Goal: Transaction & Acquisition: Purchase product/service

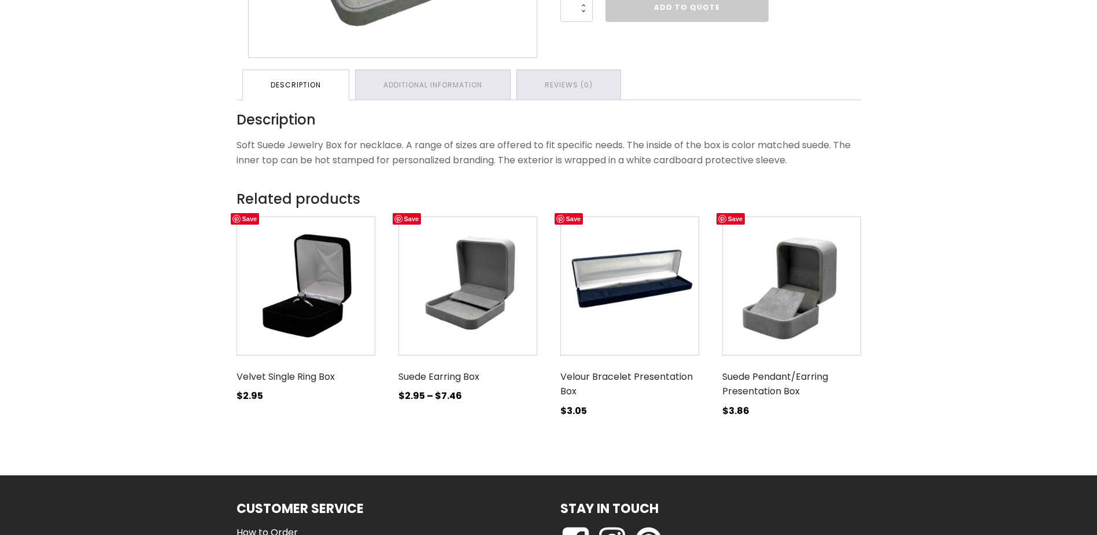
scroll to position [405, 0]
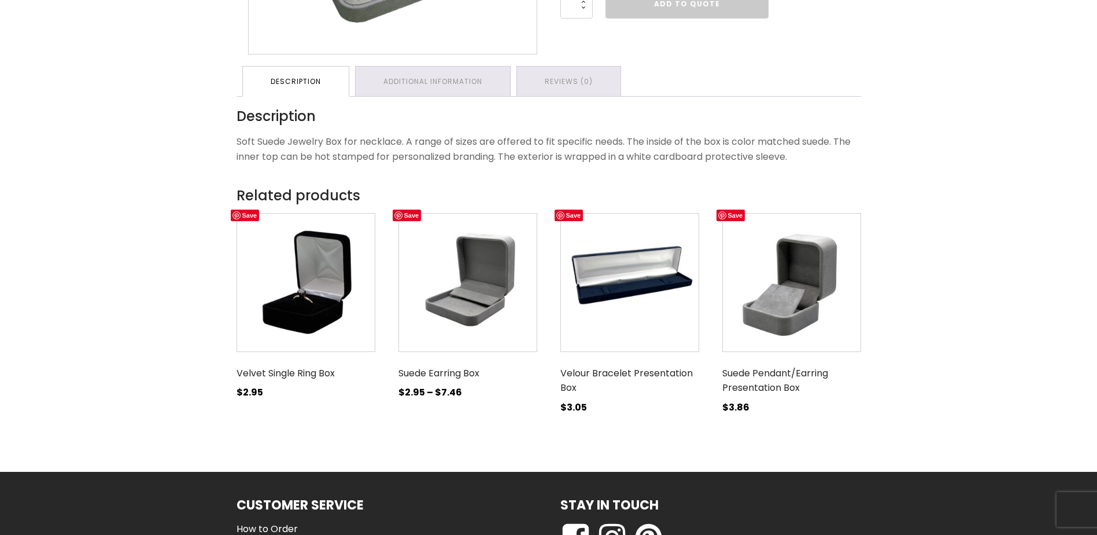
click at [655, 318] on img at bounding box center [630, 282] width 139 height 139
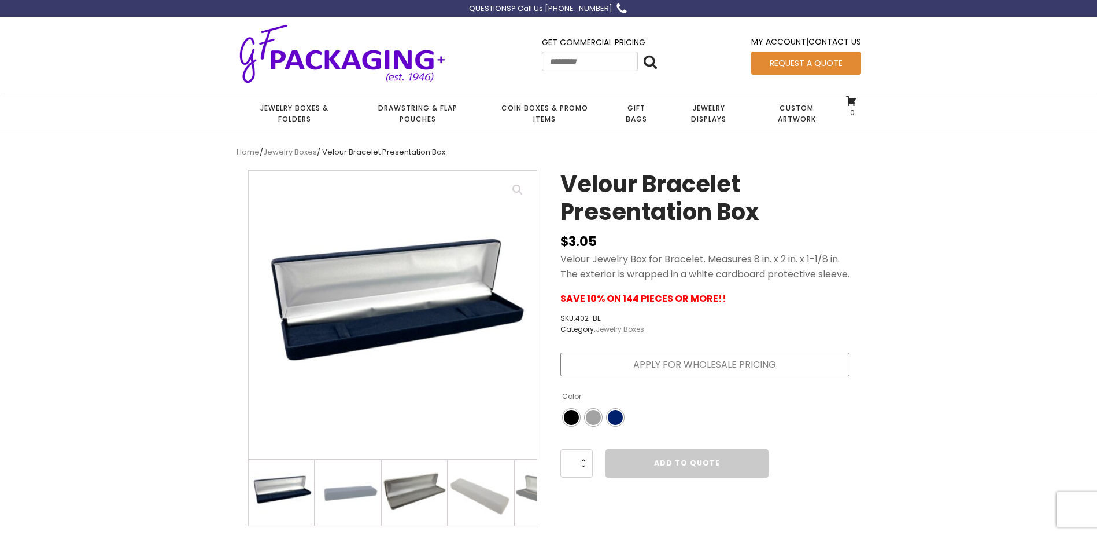
click at [417, 497] on img at bounding box center [414, 492] width 65 height 65
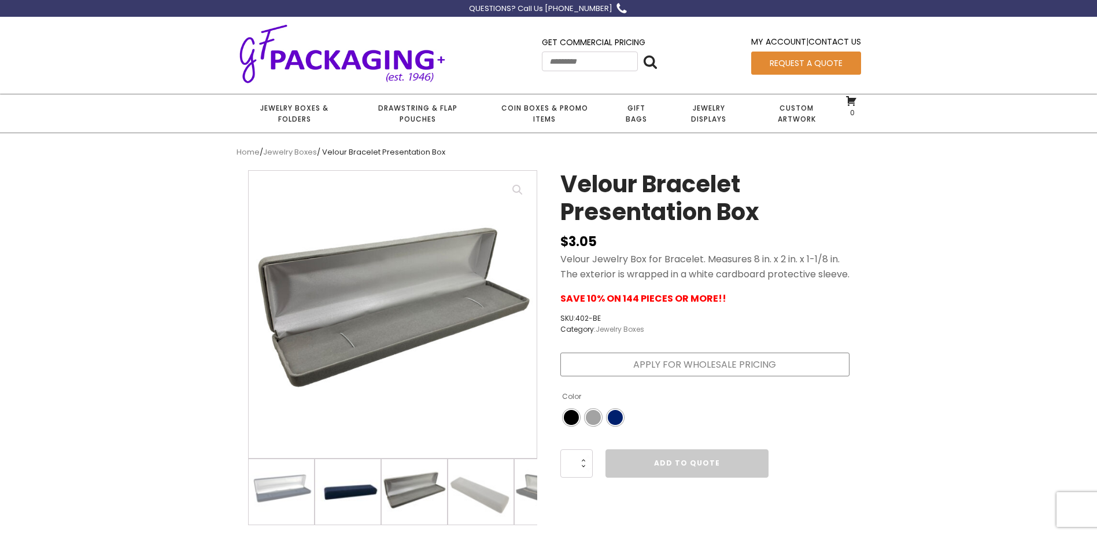
click at [348, 502] on img at bounding box center [347, 491] width 65 height 65
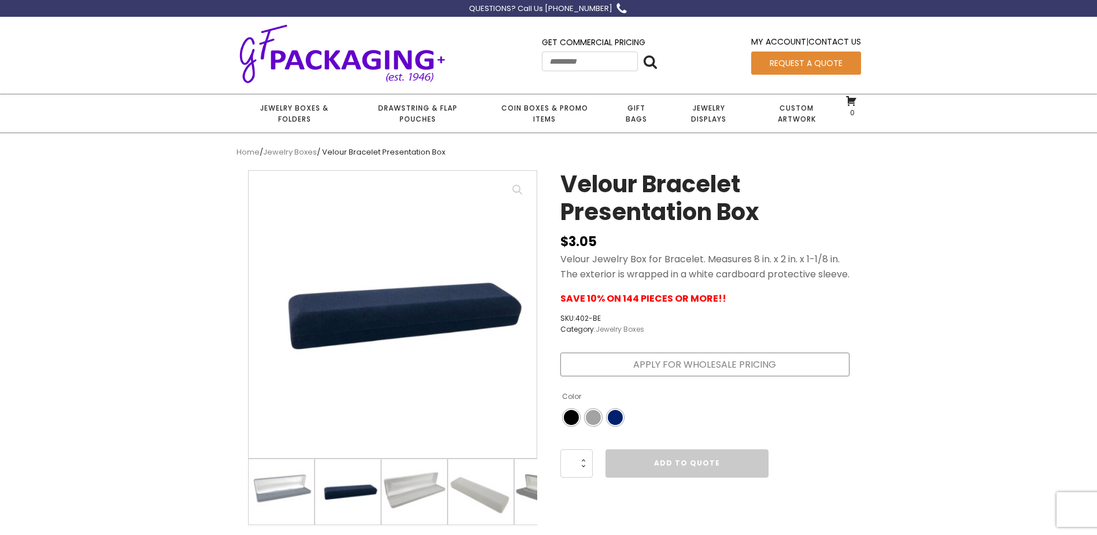
click at [367, 502] on img at bounding box center [347, 491] width 65 height 65
click at [464, 506] on img at bounding box center [480, 491] width 65 height 65
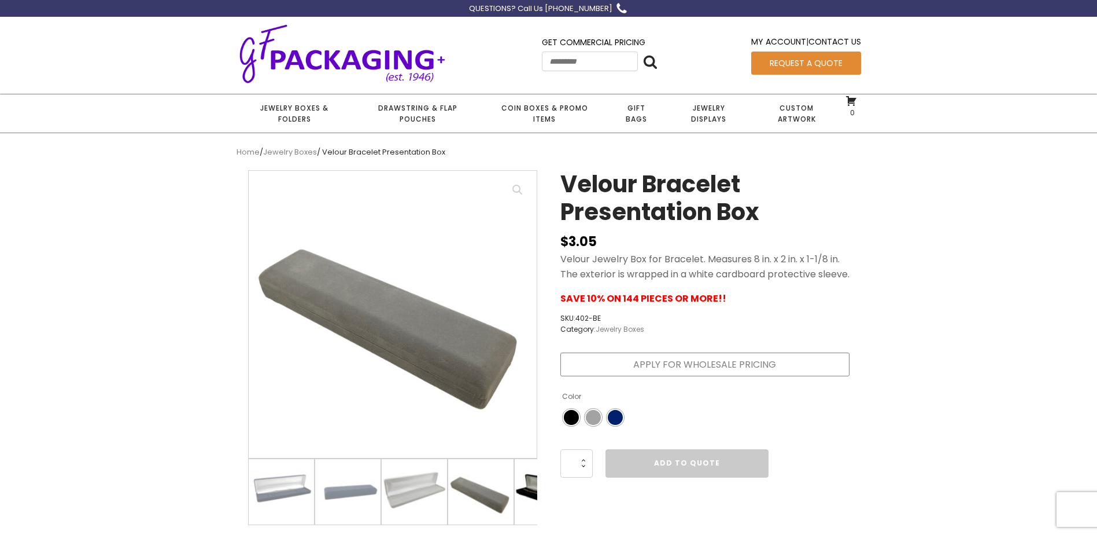
click at [520, 504] on img at bounding box center [547, 491] width 65 height 65
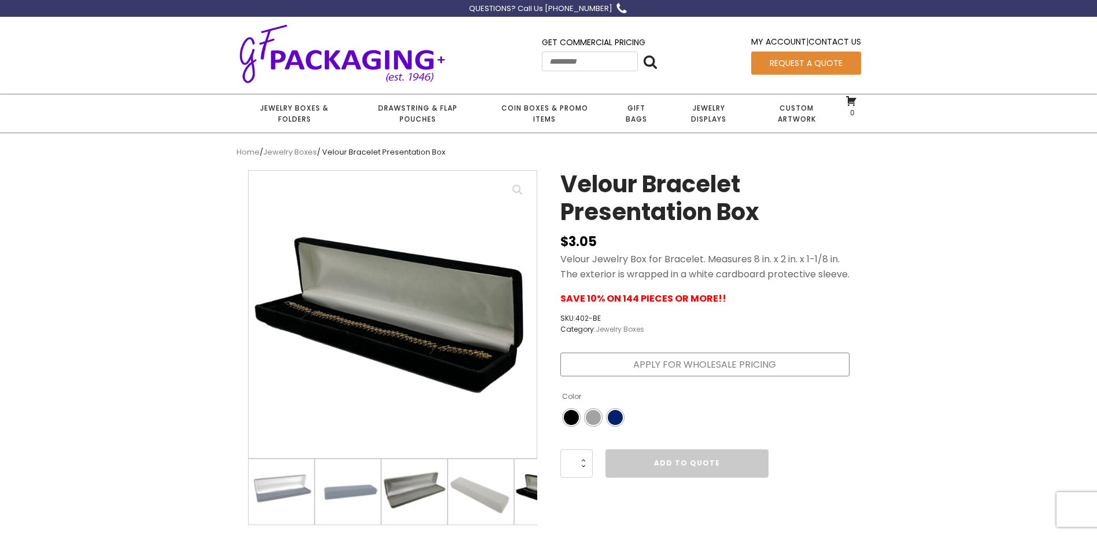
drag, startPoint x: 500, startPoint y: 508, endPoint x: 400, endPoint y: 508, distance: 99.5
click at [400, 508] on ol at bounding box center [392, 491] width 289 height 67
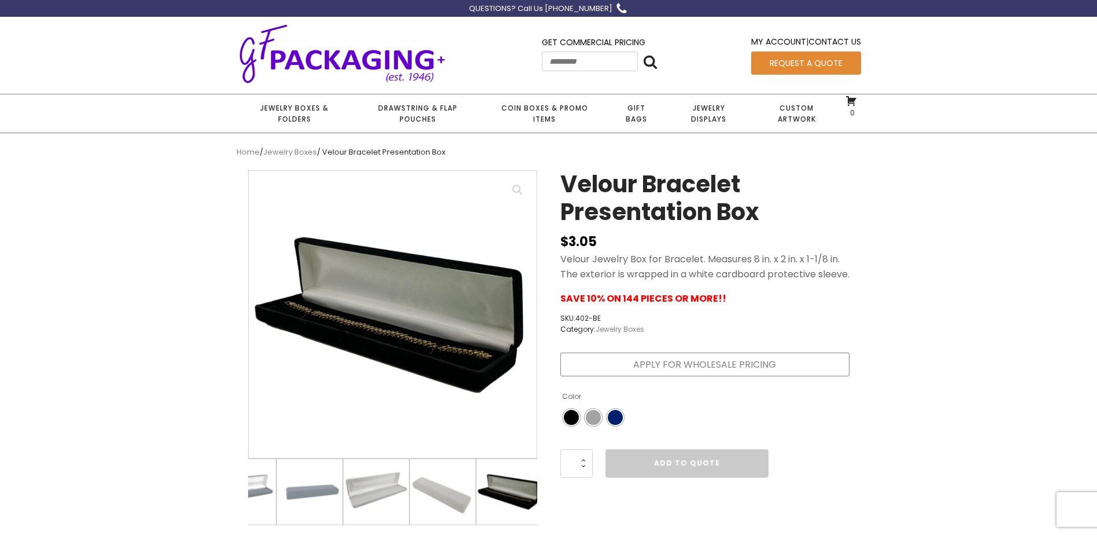
scroll to position [0, 43]
click at [621, 425] on div "Color" at bounding box center [615, 417] width 15 height 15
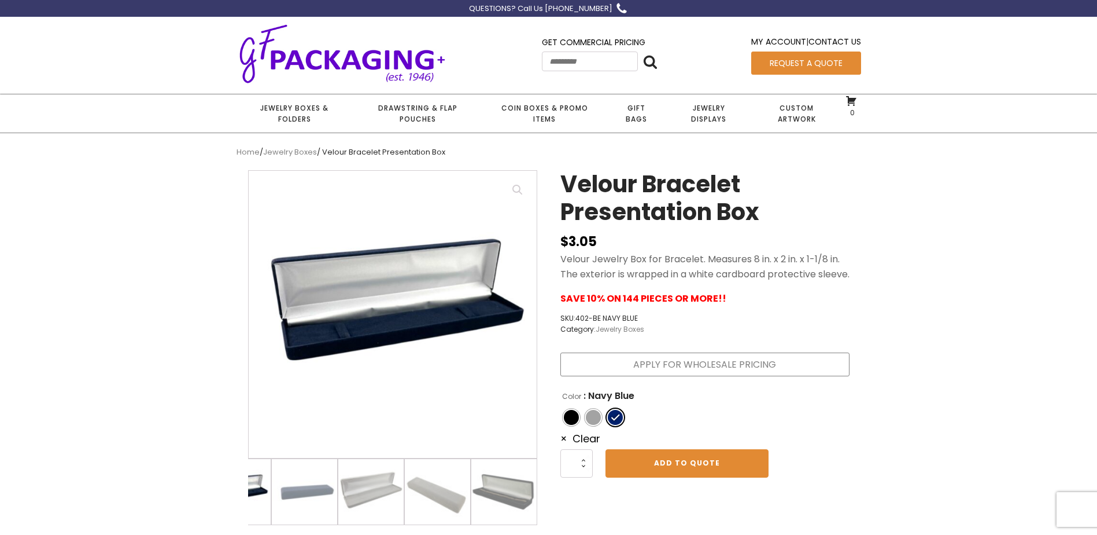
click at [261, 507] on img at bounding box center [237, 491] width 65 height 65
click at [322, 494] on img at bounding box center [304, 491] width 65 height 65
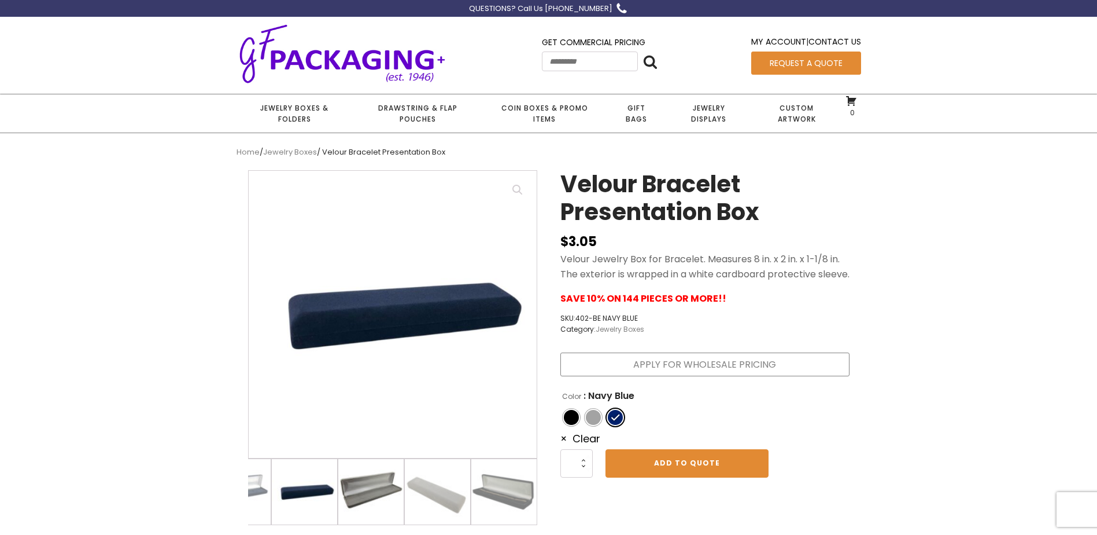
click at [388, 491] on img at bounding box center [370, 491] width 65 height 65
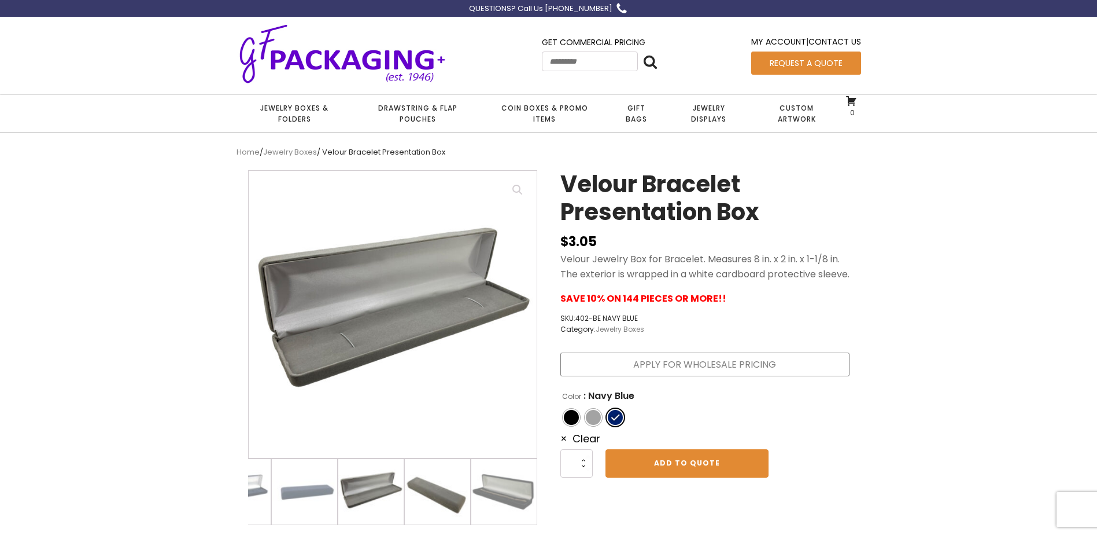
click at [452, 497] on img at bounding box center [437, 491] width 65 height 65
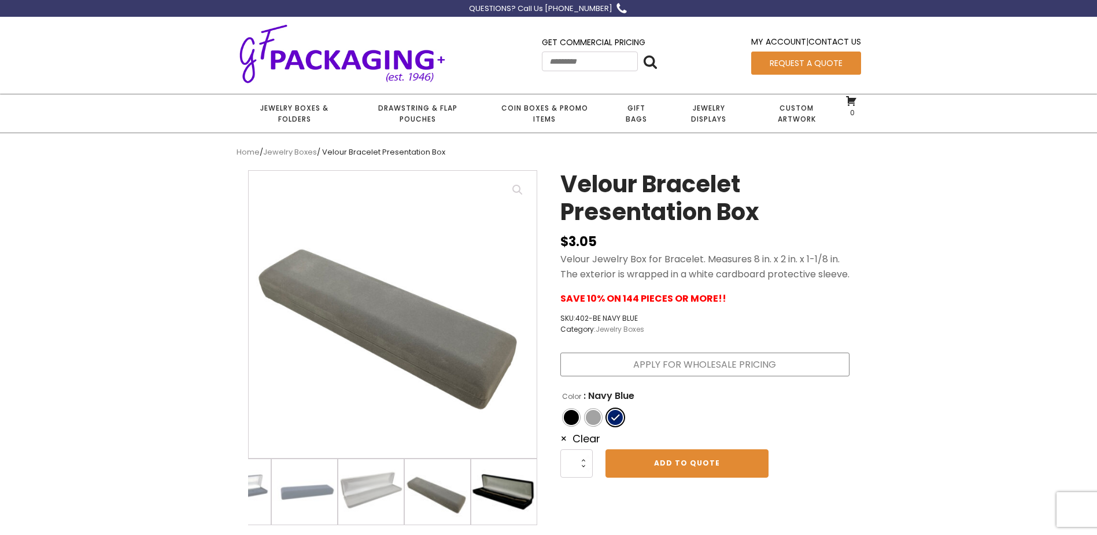
click at [485, 500] on img at bounding box center [503, 491] width 65 height 65
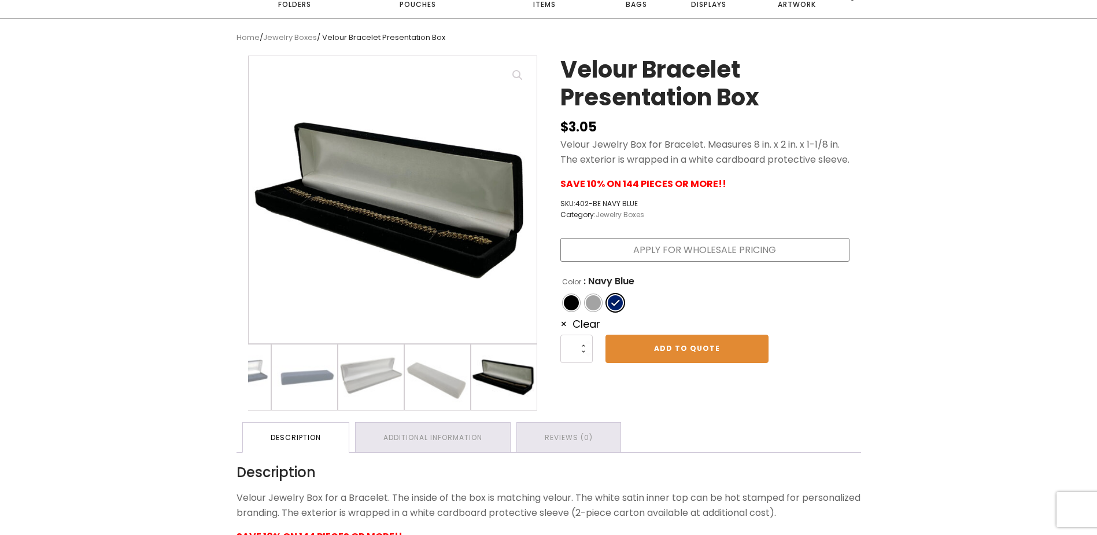
scroll to position [116, 0]
